Goal: Communication & Community: Answer question/provide support

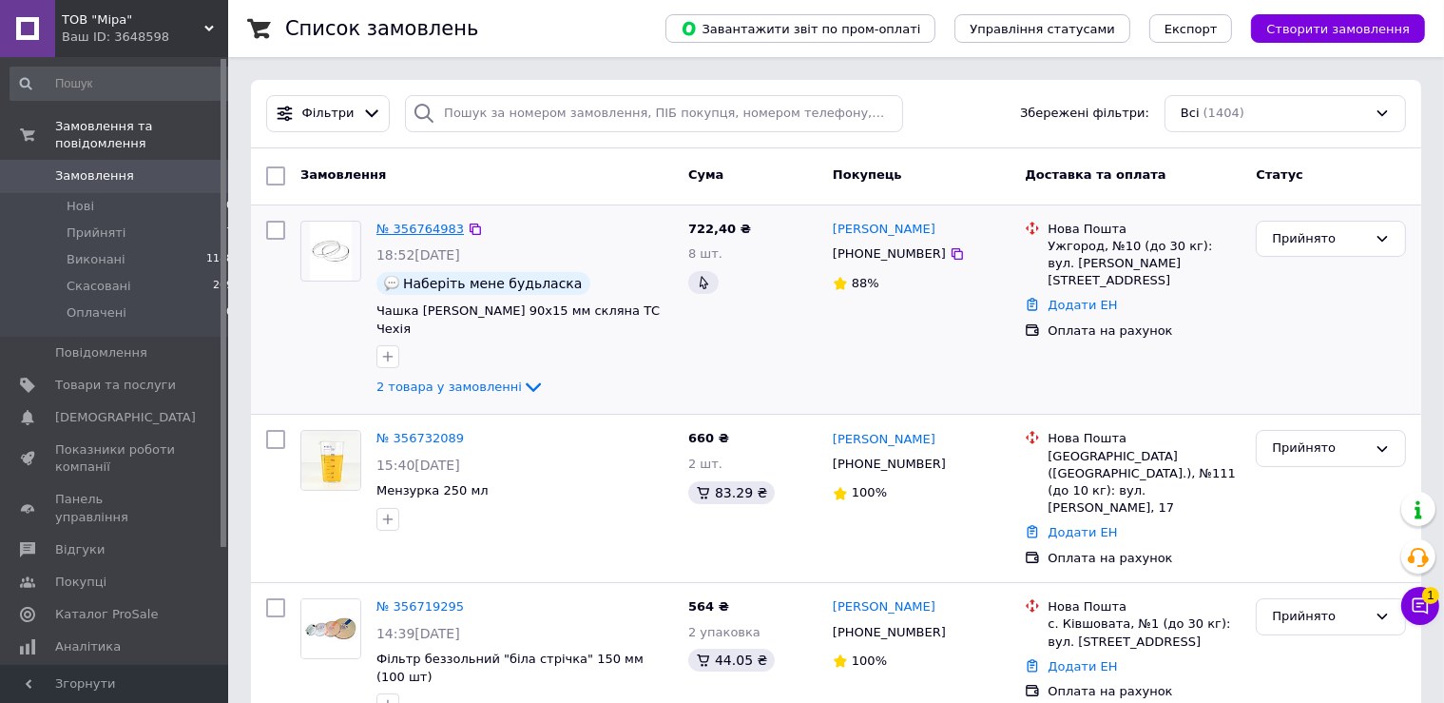
click at [430, 234] on link "№ 356764983" at bounding box center [420, 229] width 87 height 14
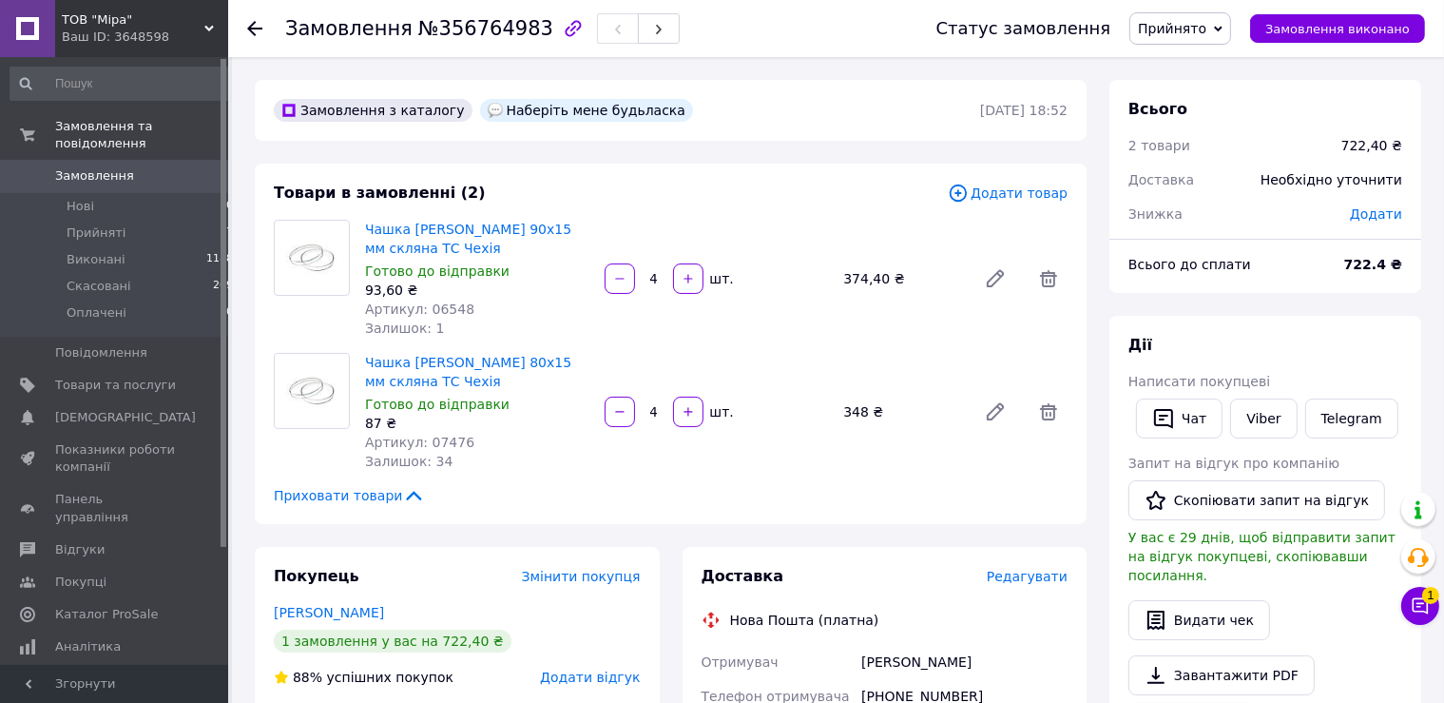
scroll to position [100, 0]
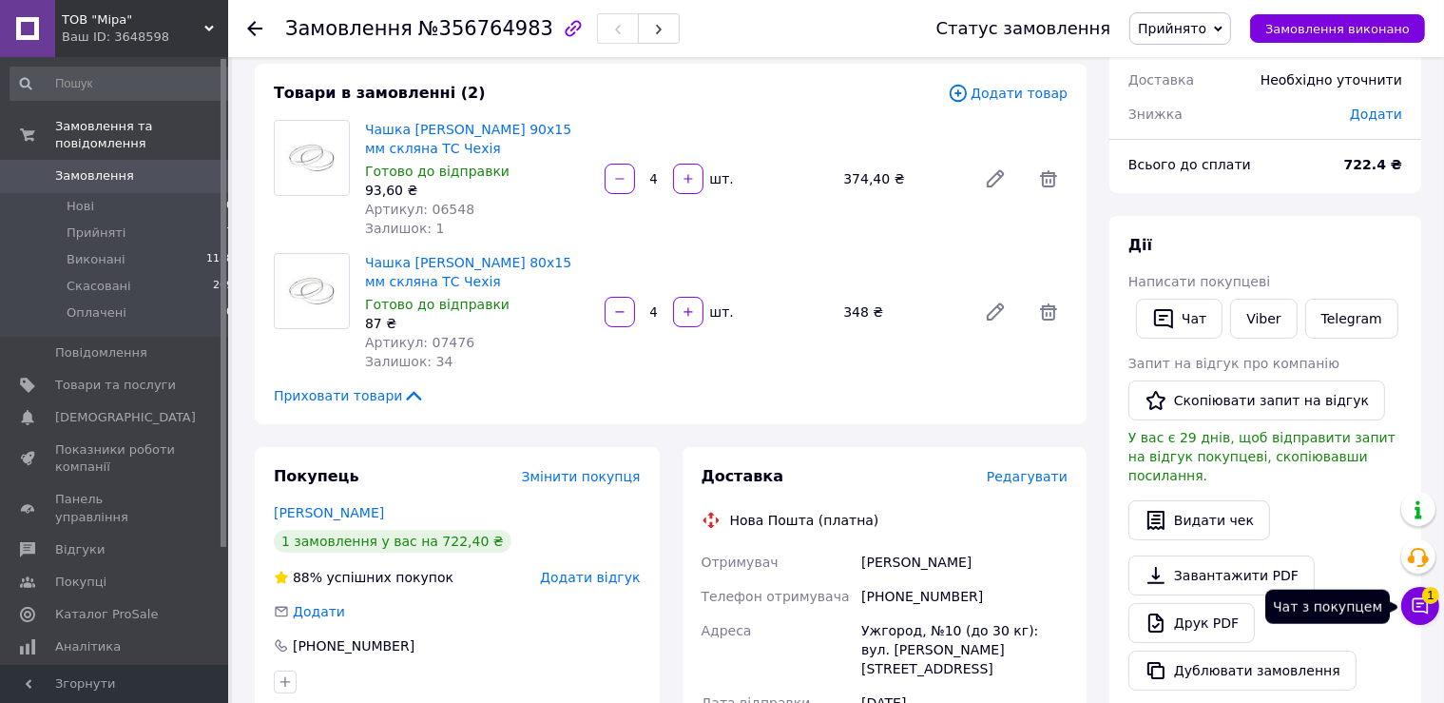
click at [1413, 600] on icon at bounding box center [1420, 605] width 19 height 19
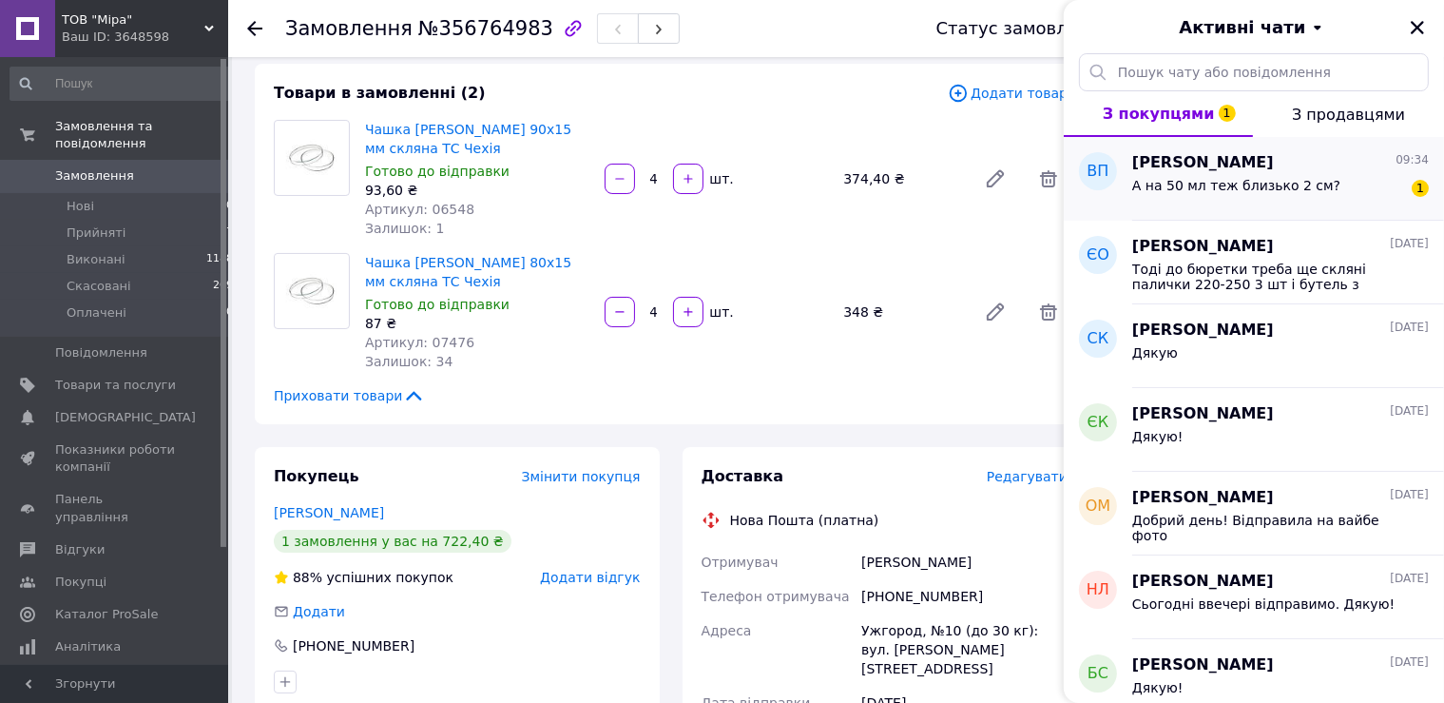
click at [1242, 209] on div "[PERSON_NAME] 09:34 А на 50 мл теж близько 2 см? 1" at bounding box center [1288, 179] width 312 height 84
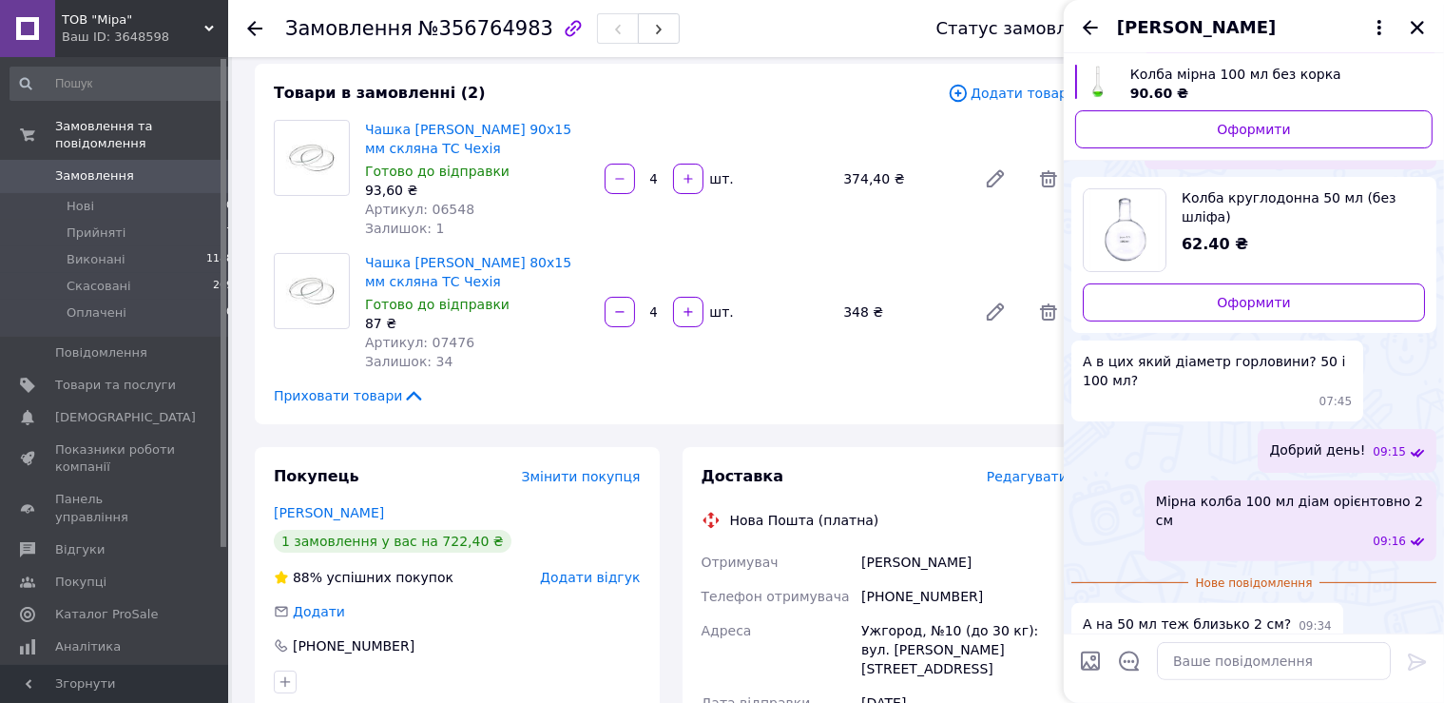
scroll to position [300, 0]
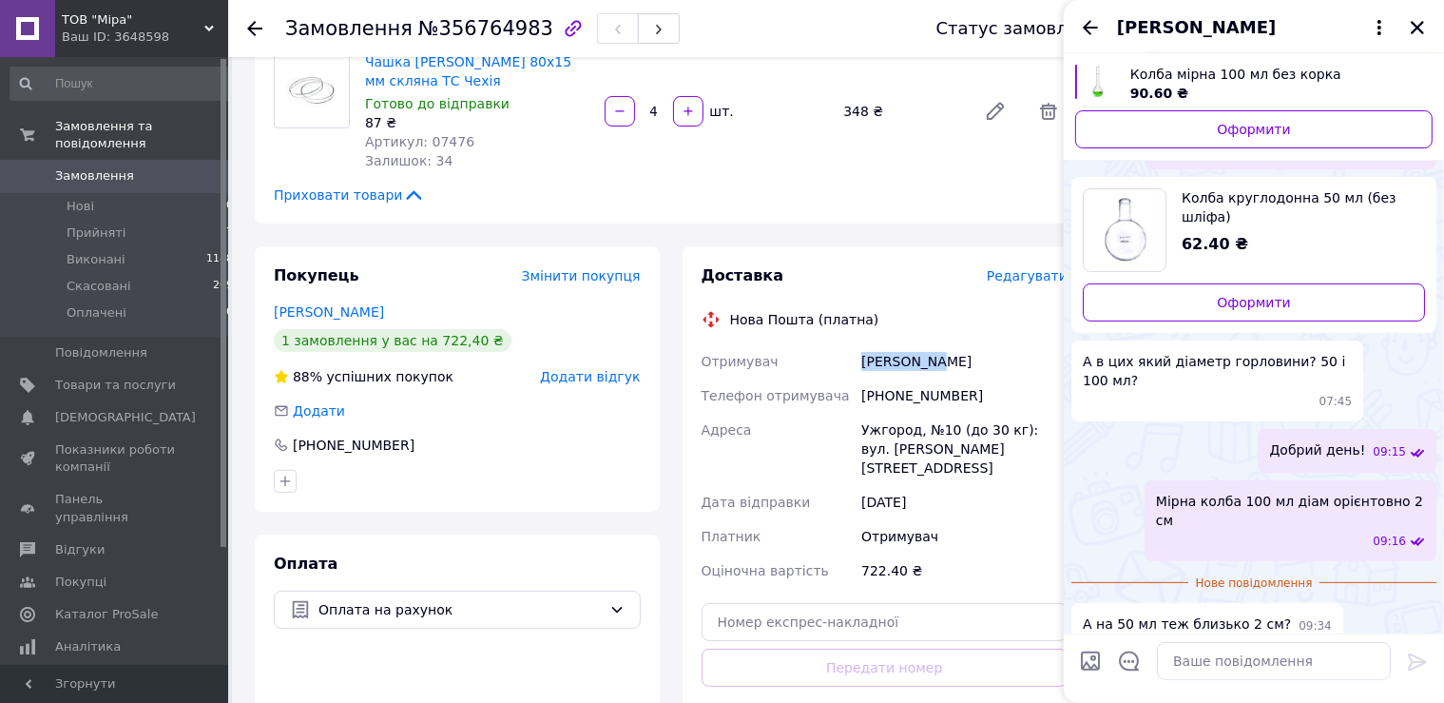
drag, startPoint x: 853, startPoint y: 358, endPoint x: 964, endPoint y: 363, distance: 111.4
click at [964, 363] on div "Отримувач [PERSON_NAME] отримувача [PHONE_NUMBER] [GEOGRAPHIC_DATA], №10 (до 30…" at bounding box center [885, 465] width 375 height 243
click at [882, 392] on div "[PHONE_NUMBER]" at bounding box center [965, 395] width 214 height 34
copy div "380953317731"
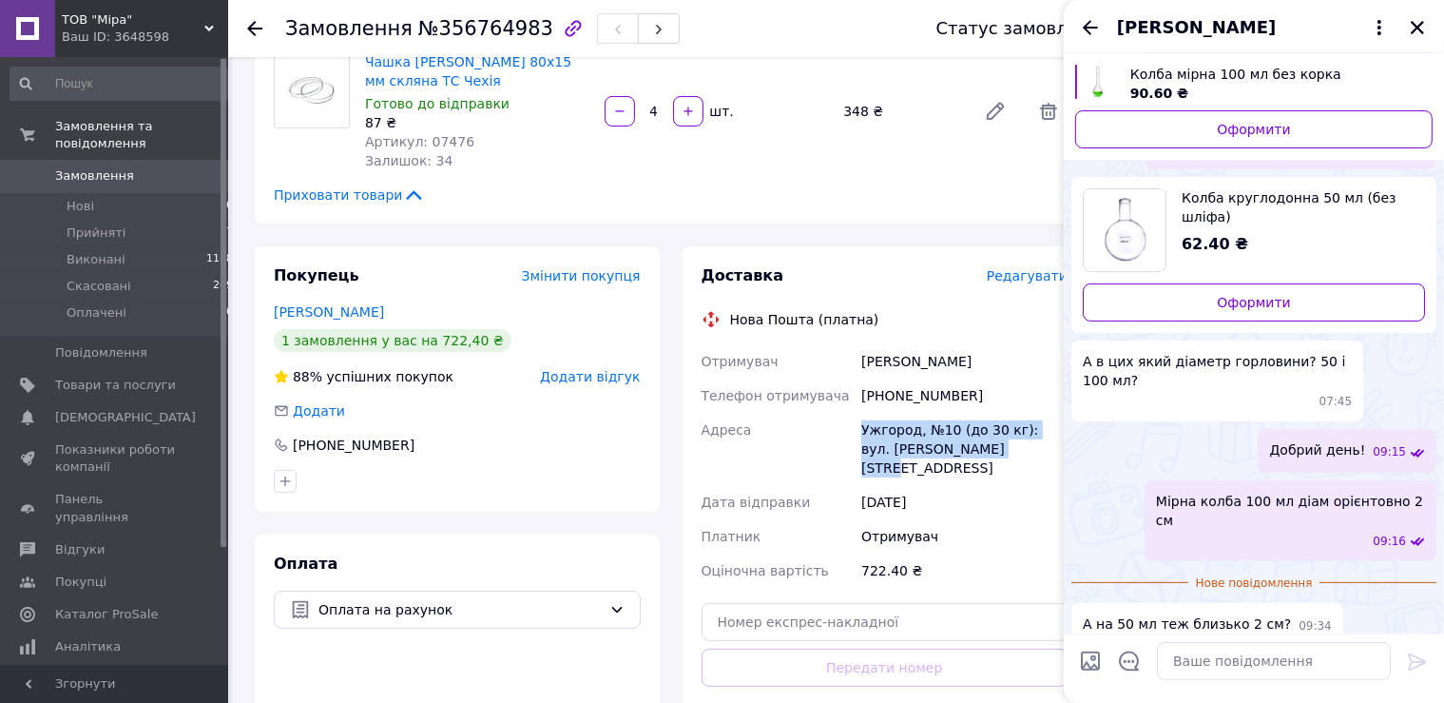
drag, startPoint x: 861, startPoint y: 425, endPoint x: 986, endPoint y: 463, distance: 130.2
click at [986, 463] on div "Ужгород, №10 (до 30 кг): вул. [PERSON_NAME][STREET_ADDRESS]" at bounding box center [965, 449] width 214 height 72
copy div "Ужгород, №10 (до 30 кг): вул. [PERSON_NAME][STREET_ADDRESS]"
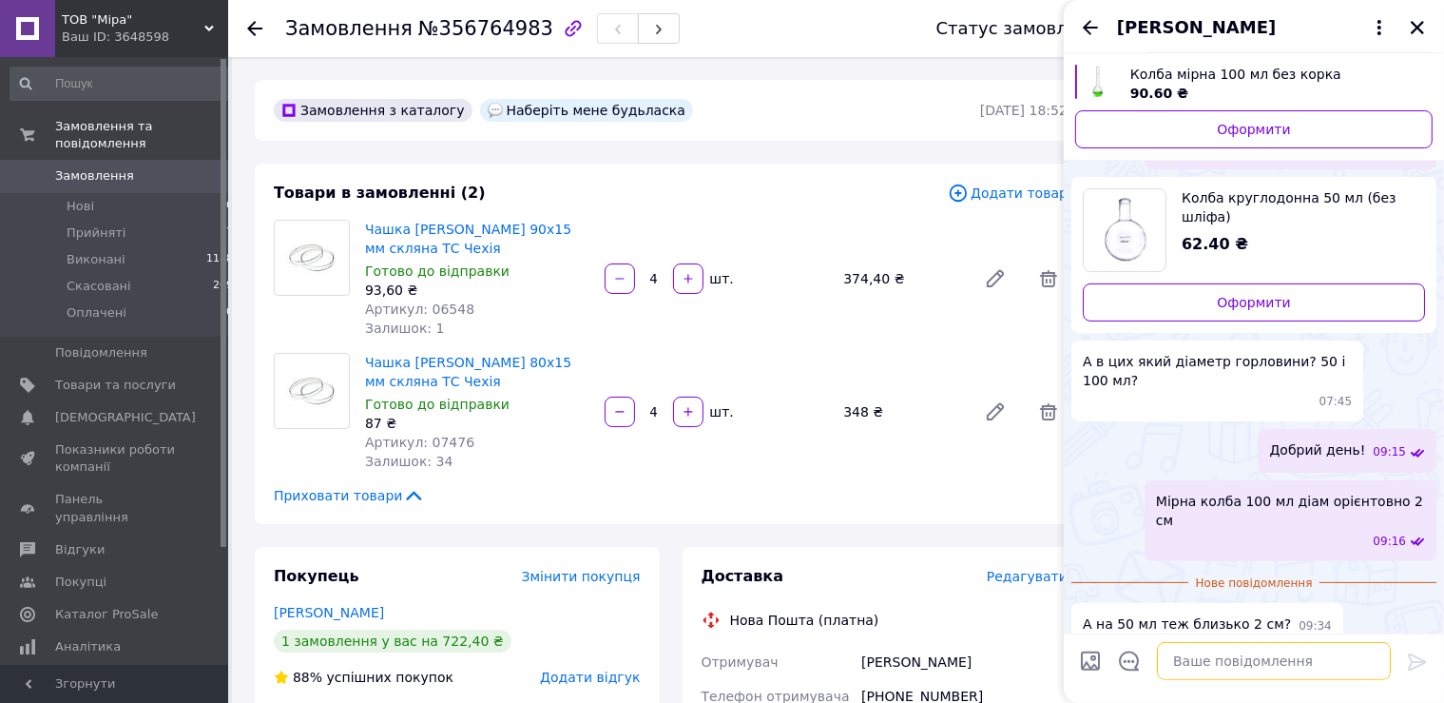
click at [1190, 652] on textarea at bounding box center [1274, 661] width 234 height 38
click at [1192, 663] on textarea at bounding box center [1274, 661] width 234 height 38
type textarea "так, близько 2 см"
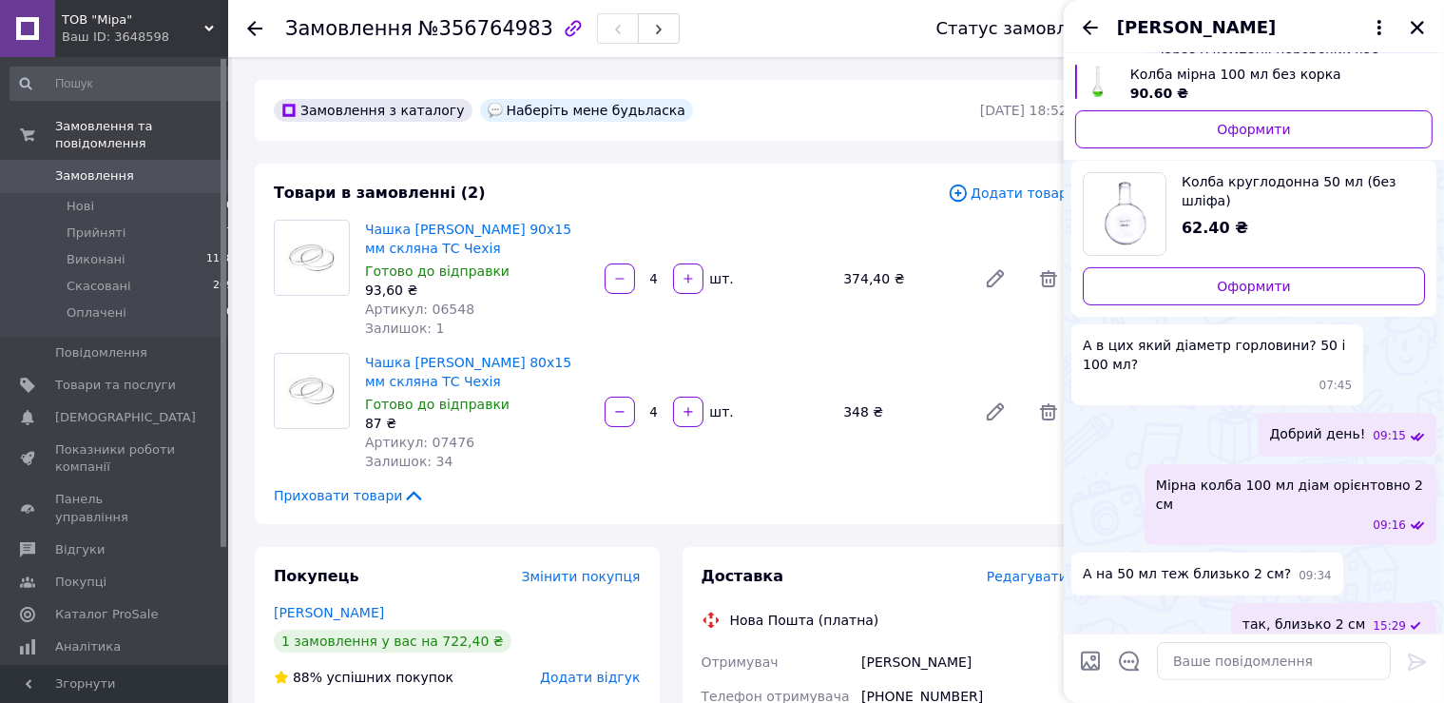
drag, startPoint x: 1422, startPoint y: 21, endPoint x: 1383, endPoint y: 40, distance: 43.4
click at [1419, 23] on icon "Закрити" at bounding box center [1417, 27] width 17 height 17
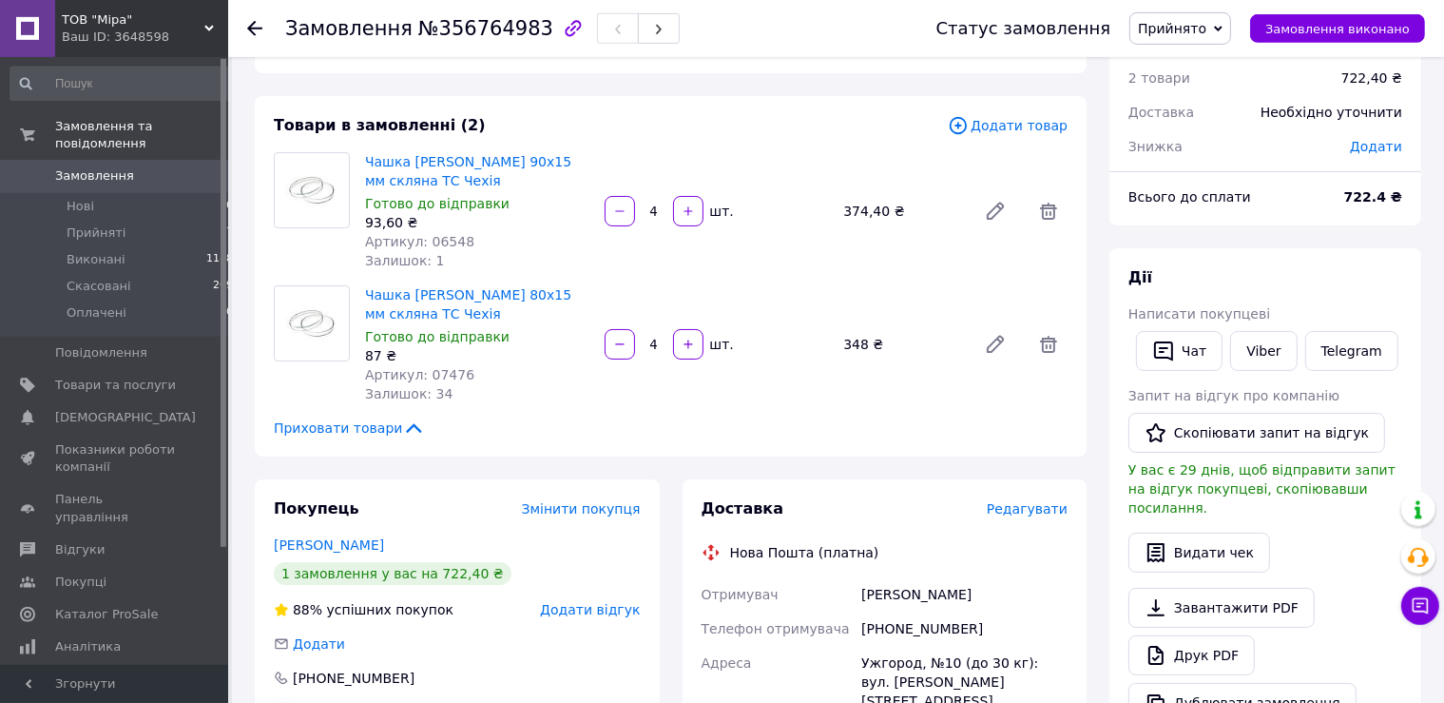
scroll to position [100, 0]
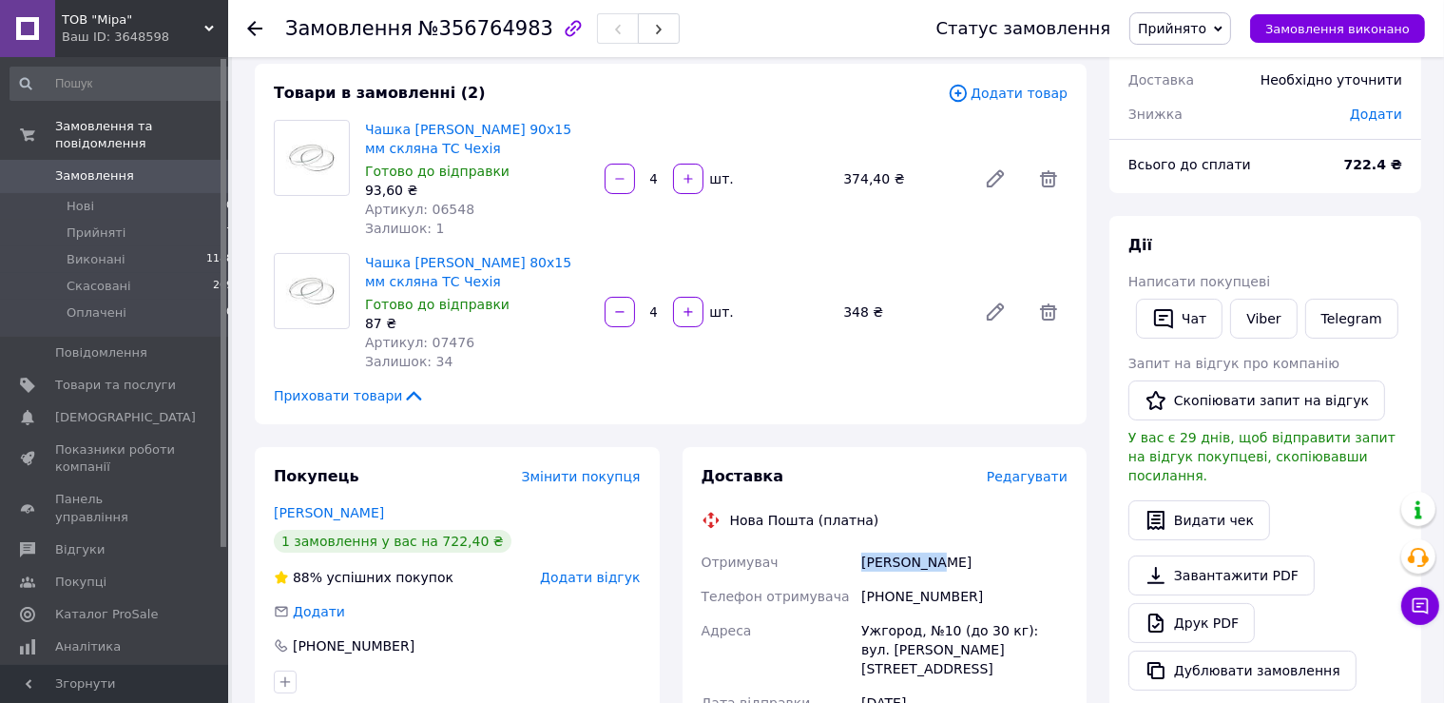
drag, startPoint x: 869, startPoint y: 562, endPoint x: 1005, endPoint y: 569, distance: 136.1
click at [1005, 569] on div "[PERSON_NAME]" at bounding box center [965, 562] width 214 height 34
copy div "[PERSON_NAME]"
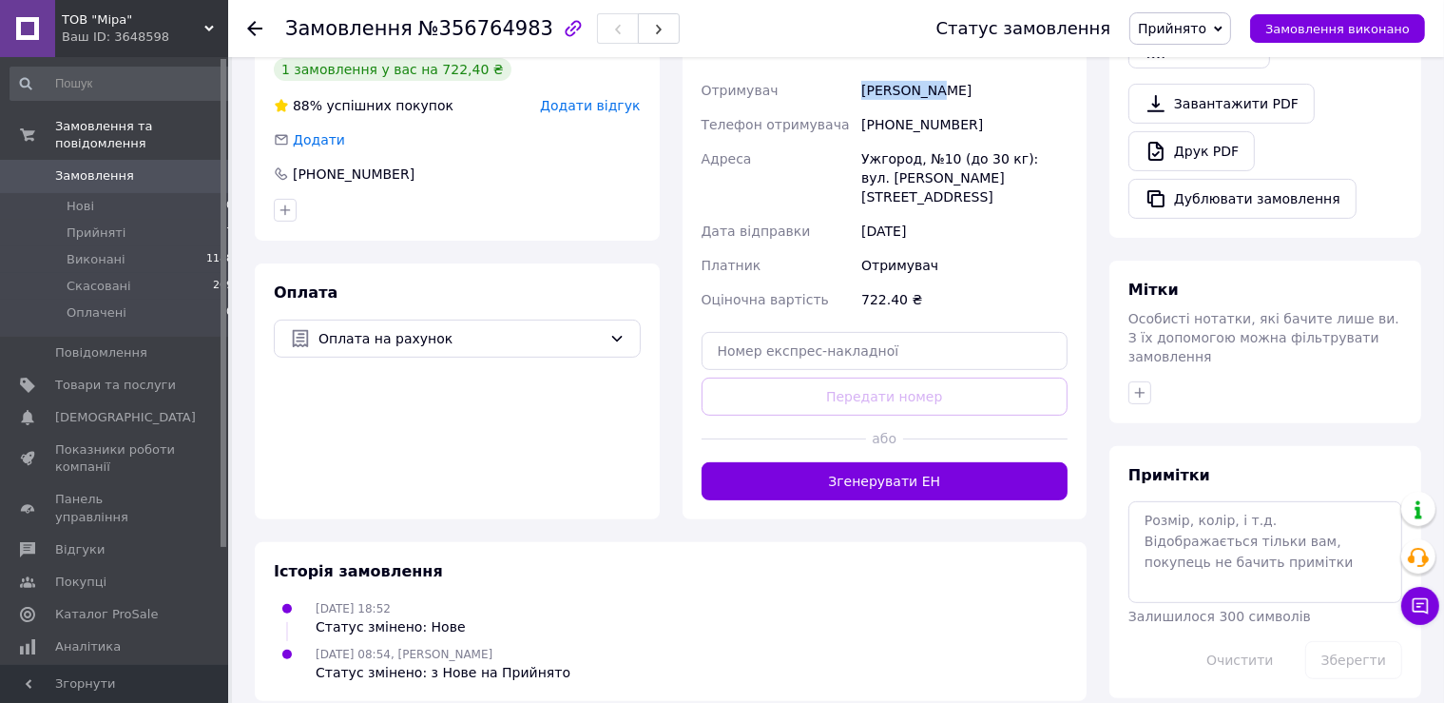
scroll to position [0, 0]
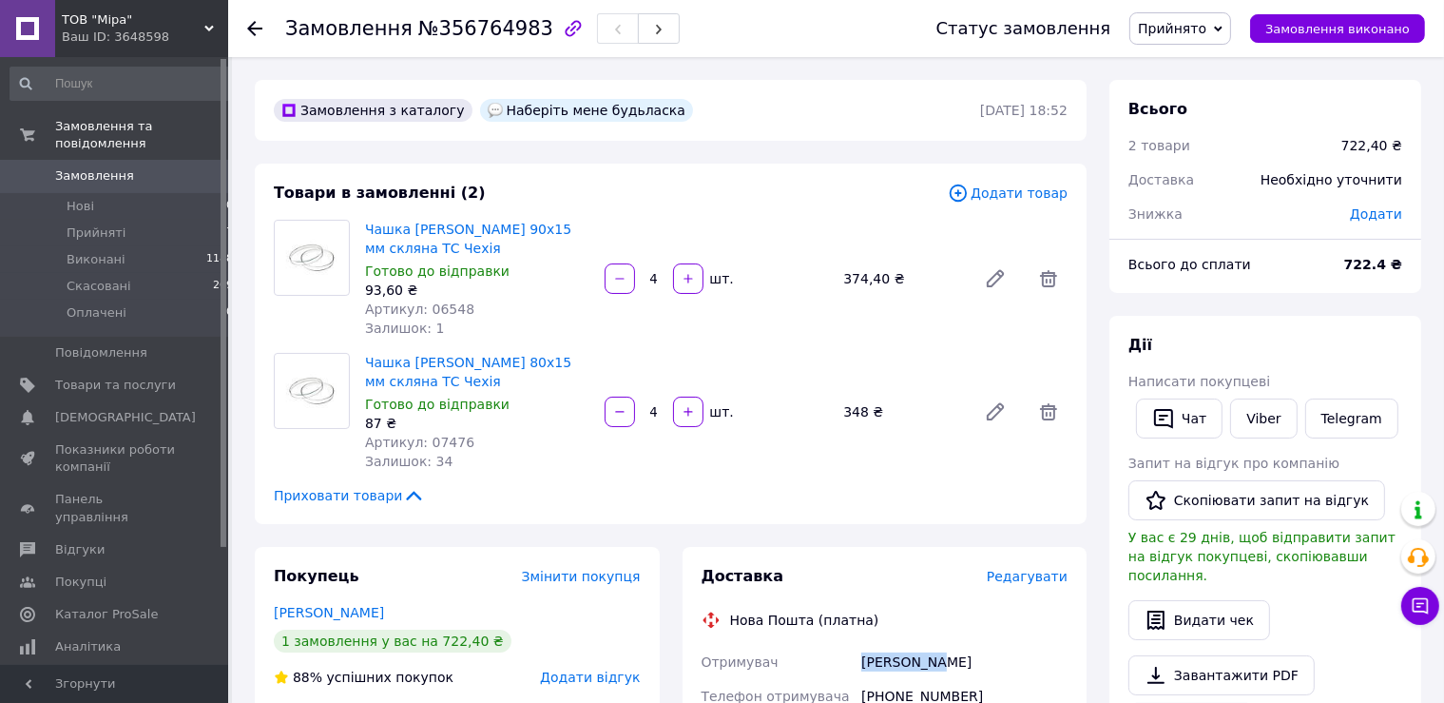
click at [248, 29] on use at bounding box center [254, 28] width 15 height 15
